Goal: Find contact information: Find contact information

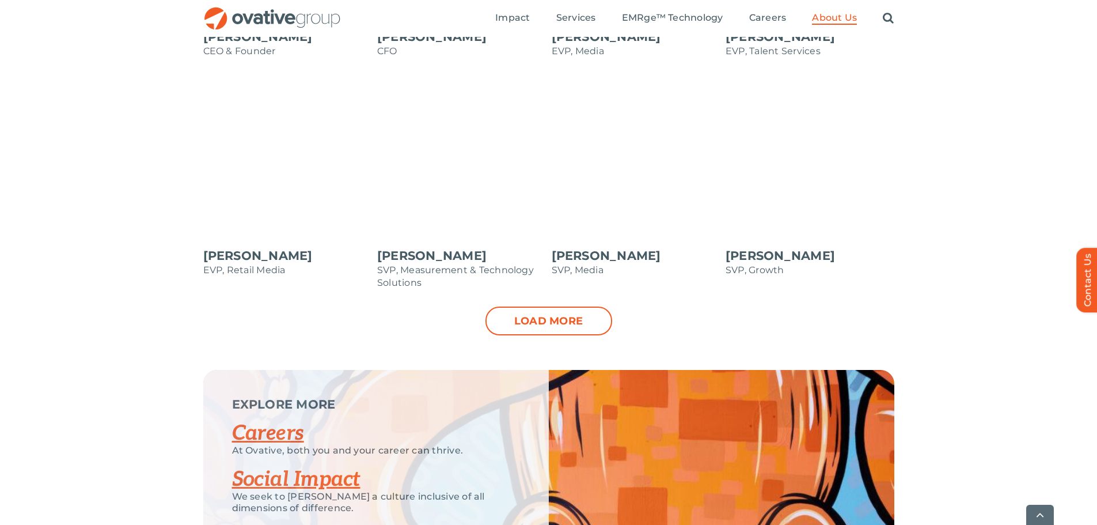
scroll to position [1210, 0]
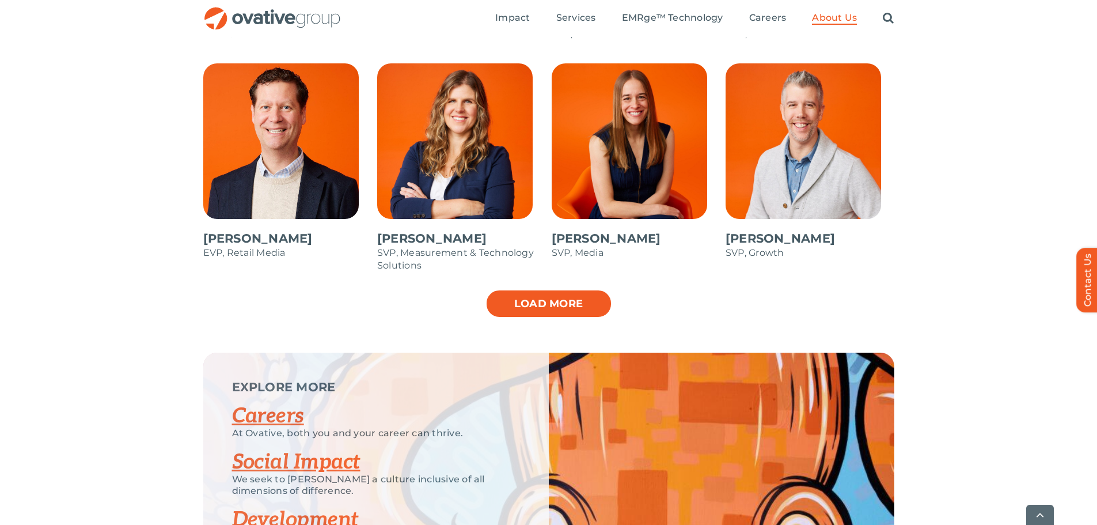
click at [537, 297] on link "Load more" at bounding box center [549, 303] width 127 height 29
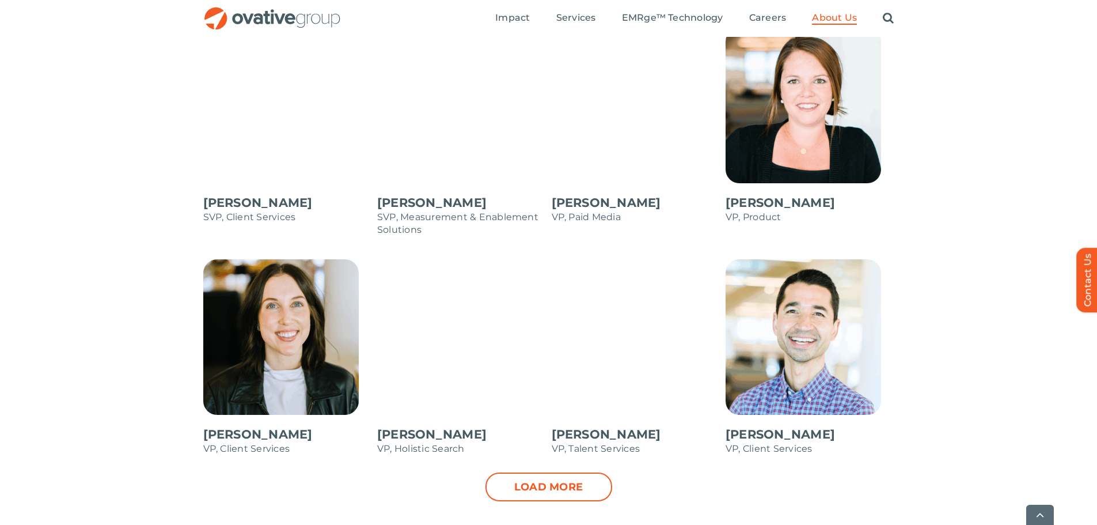
scroll to position [1498, 0]
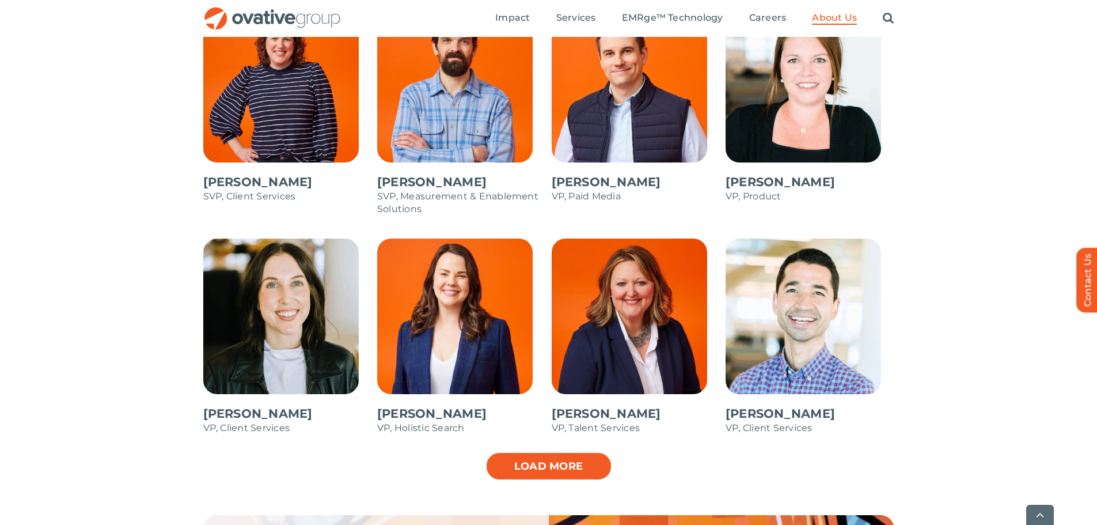
click at [526, 468] on link "Load more" at bounding box center [549, 466] width 127 height 29
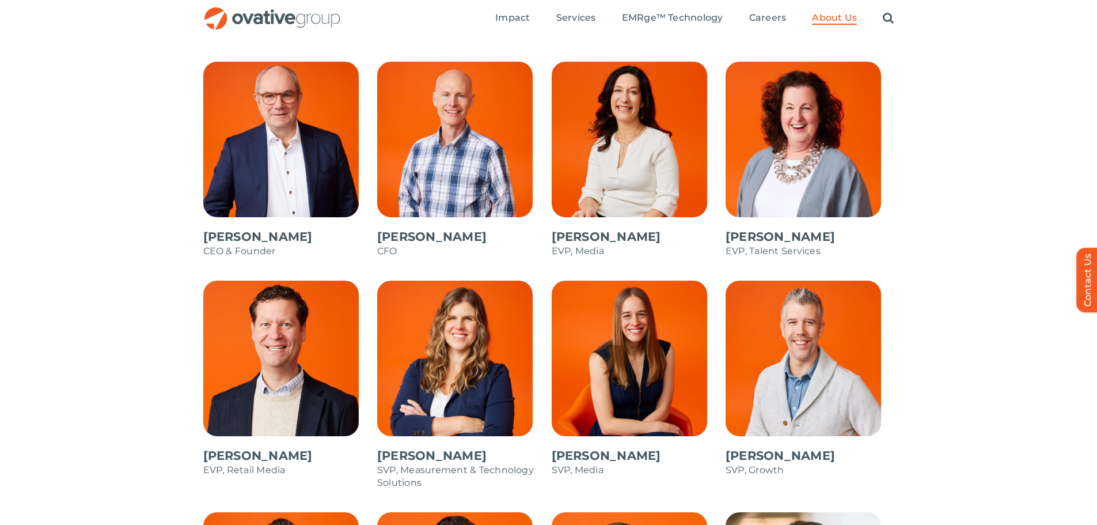
scroll to position [864, 0]
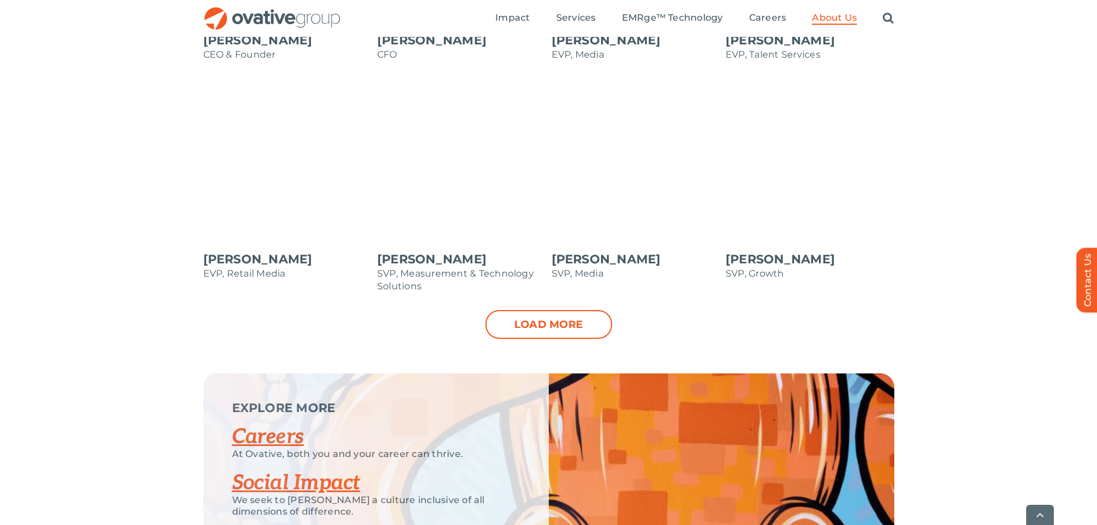
scroll to position [1210, 0]
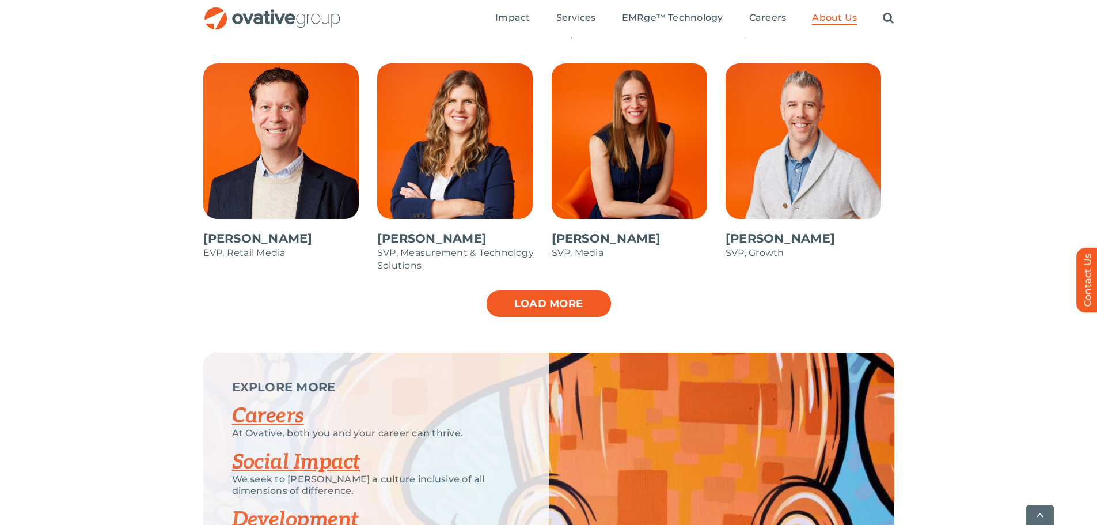
click at [548, 309] on link "Load more" at bounding box center [549, 303] width 127 height 29
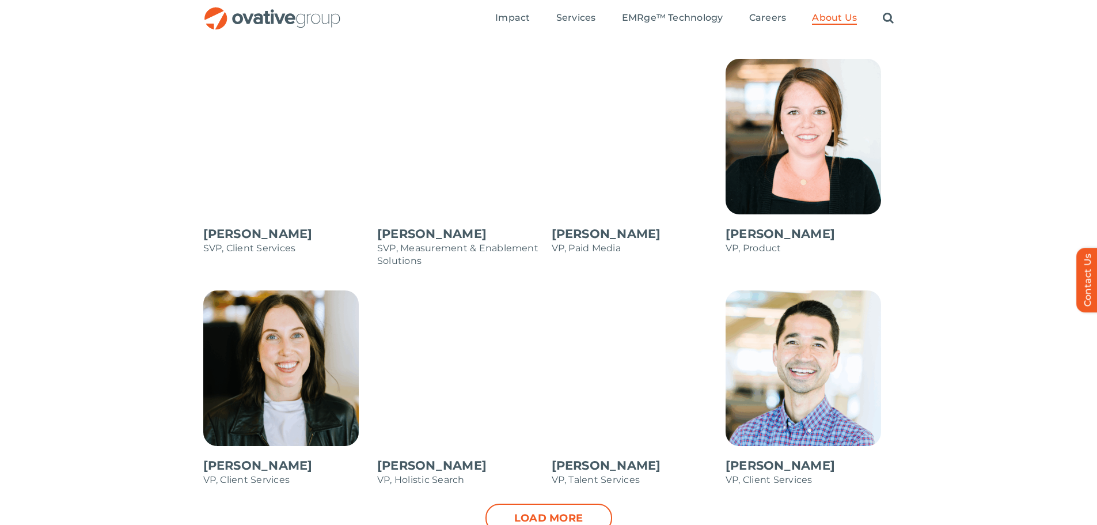
scroll to position [1325, 0]
